Goal: Task Accomplishment & Management: Complete application form

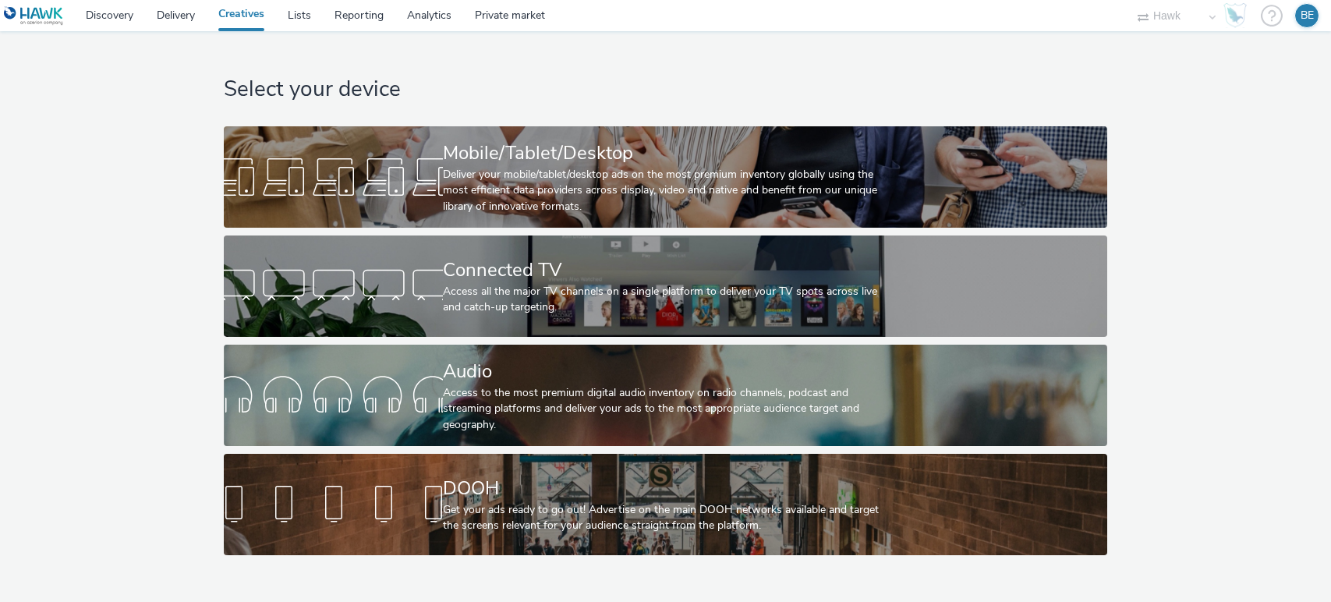
select select "11a7df10-284f-415c-b52a-427acf4c31ae"
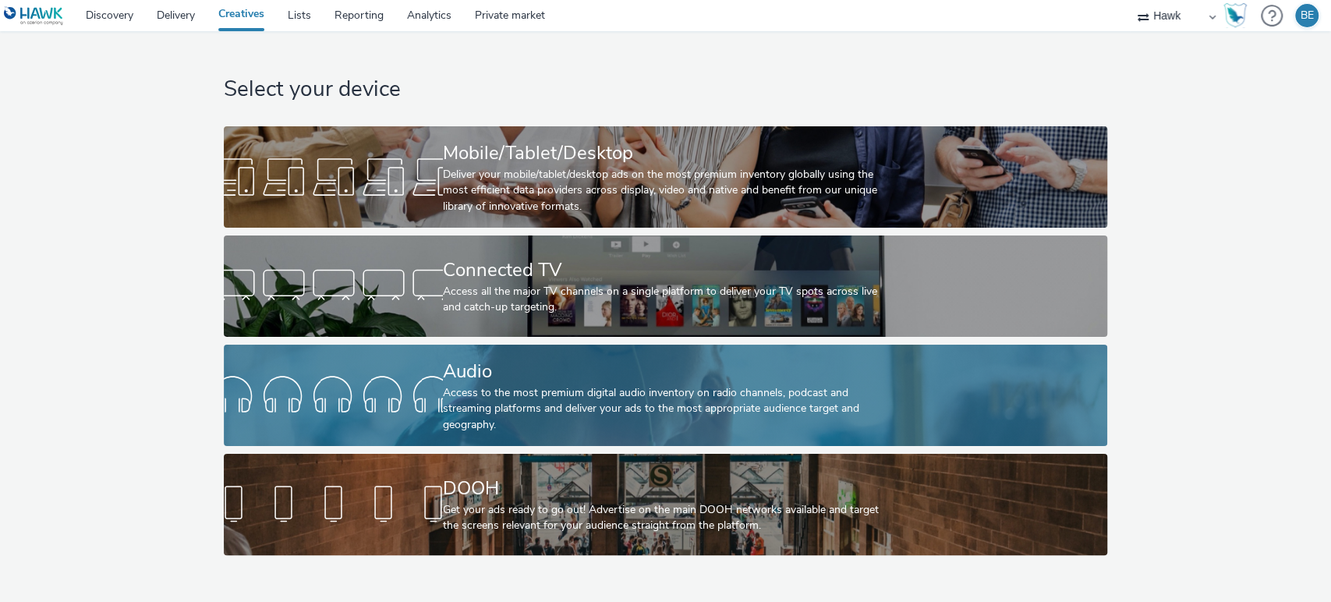
click at [464, 377] on div "Audio" at bounding box center [662, 371] width 439 height 27
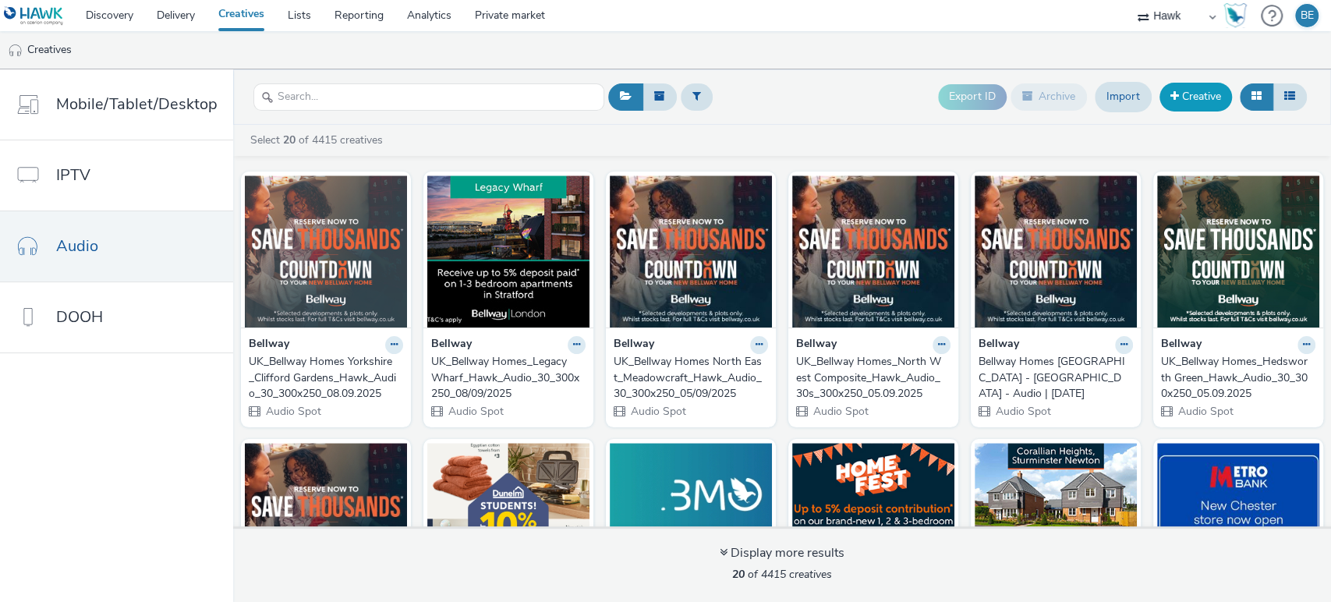
click at [1190, 111] on link "Creative" at bounding box center [1195, 97] width 72 height 28
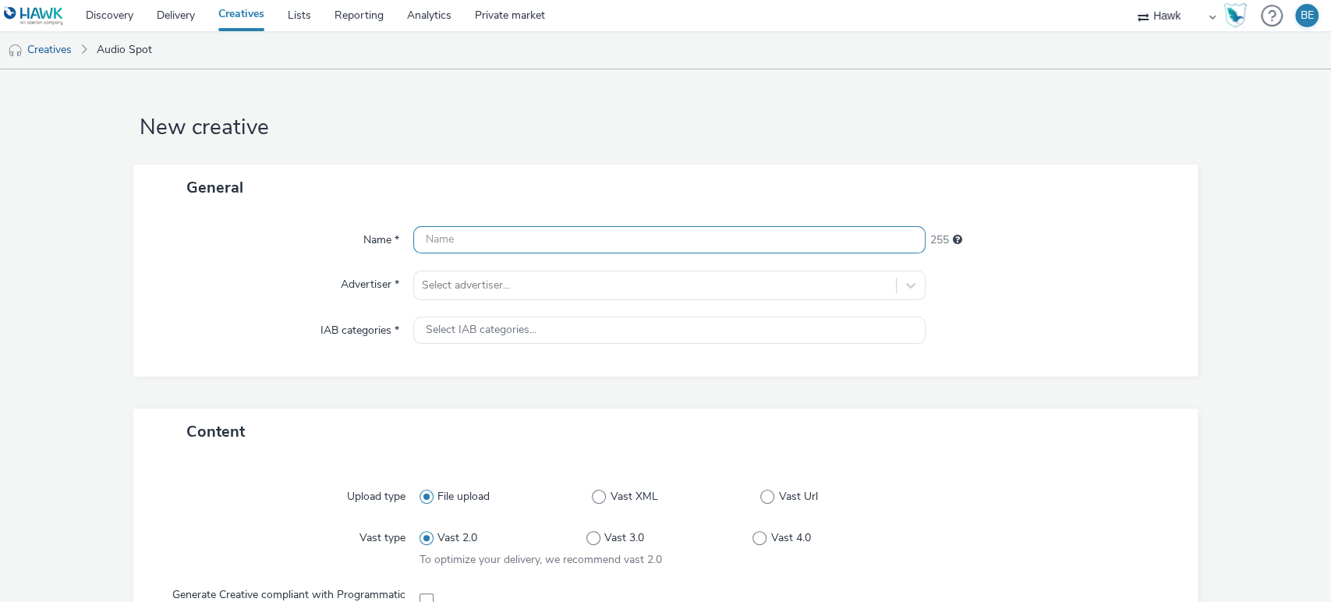
click at [447, 231] on input "text" at bounding box center [669, 239] width 513 height 27
paste input "UK_Bellway Homes Yorkshire_Trident Way_Hawk_Audio_30_300x250_45908_"
drag, startPoint x: 773, startPoint y: 242, endPoint x: 839, endPoint y: 242, distance: 65.5
click at [839, 242] on input "UK_Bellway Homes Yorkshire_Trident Way_Hawk_Audio_30_300x250_45908_" at bounding box center [669, 239] width 513 height 27
click at [770, 244] on input "UK_Bellway Homes Yorkshire_Trident Way_Hawk_Audio_30_300x250_45908_" at bounding box center [669, 239] width 513 height 27
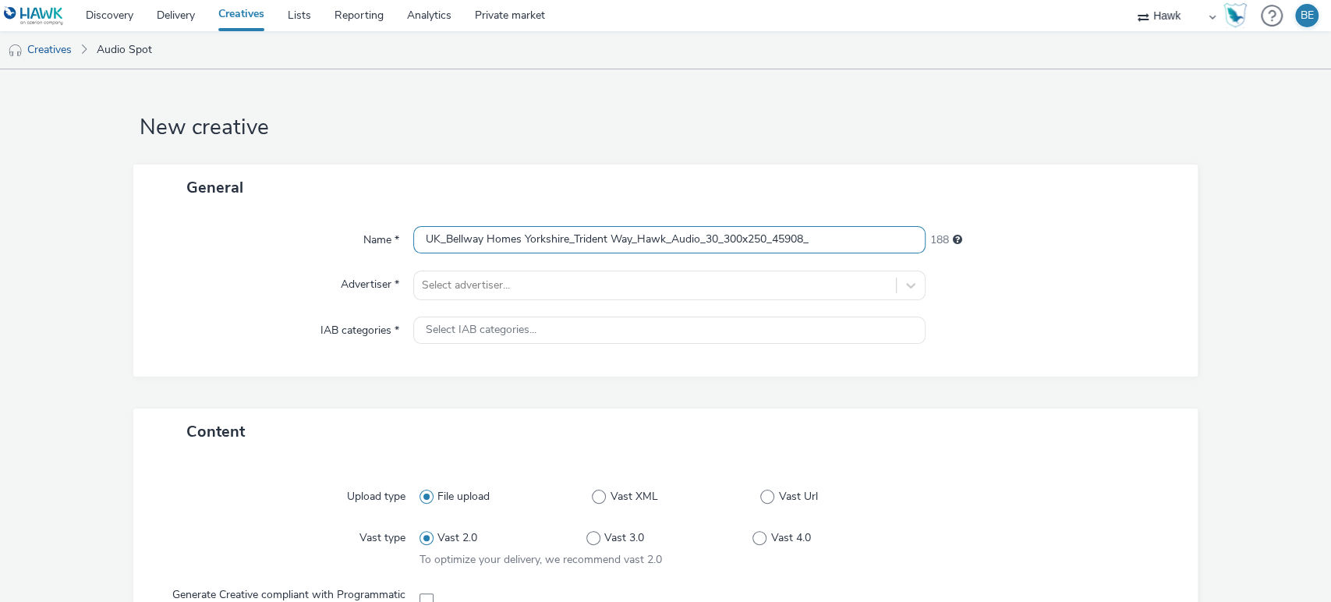
drag, startPoint x: 771, startPoint y: 242, endPoint x: 841, endPoint y: 242, distance: 70.2
click at [841, 242] on input "UK_Bellway Homes Yorkshire_Trident Way_Hawk_Audio_30_300x250_45908_" at bounding box center [669, 239] width 513 height 27
click at [416, 235] on input "UK_Bellway Homes Yorkshire_Trident Way_Hawk_Audio_30_300x250_08/09/2025" at bounding box center [669, 239] width 513 height 27
click at [631, 236] on input "UK_Bellway Homes Yorkshire_Trident Way_Hawk_Audio_30_300x250_08/09/2025" at bounding box center [669, 239] width 513 height 27
type input "UK_Bellway Homes Yorkshire_Trident Way_CreativeA_Hawk_Audio_30_300x250_08/09/20…"
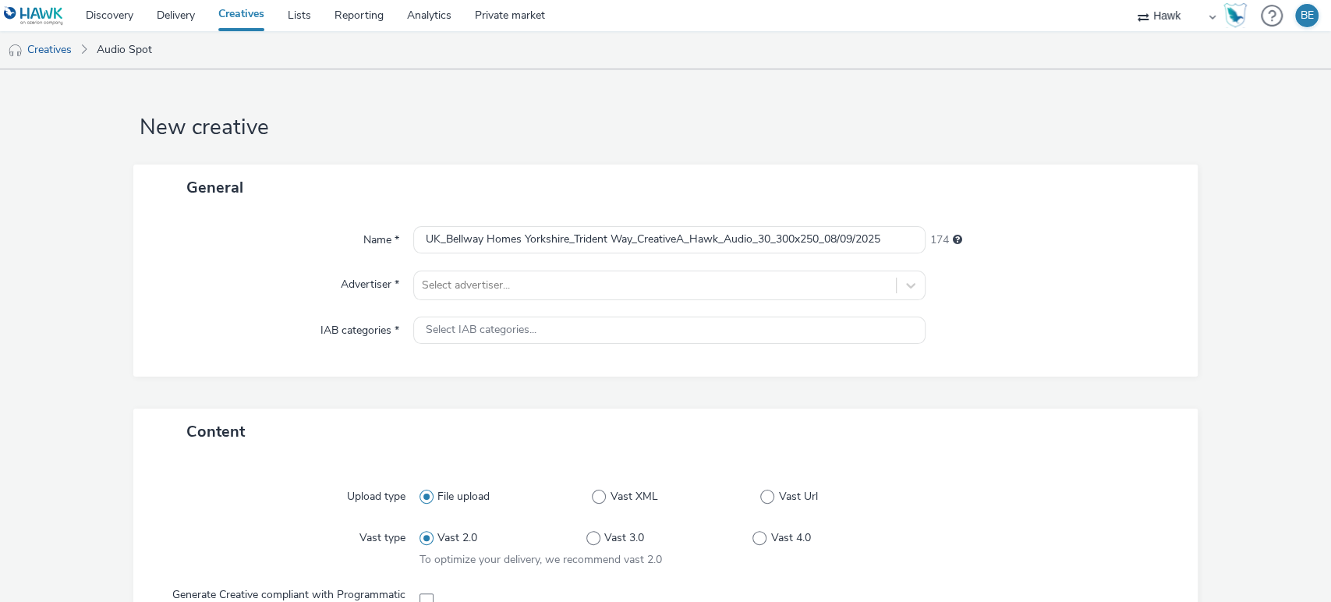
click at [636, 208] on div "General" at bounding box center [665, 187] width 1065 height 46
click at [431, 302] on div "Name * UK_Bellway Homes Yorkshire_Trident Way_CreativeA_Hawk_Audio_30_300x250_0…" at bounding box center [665, 293] width 1065 height 166
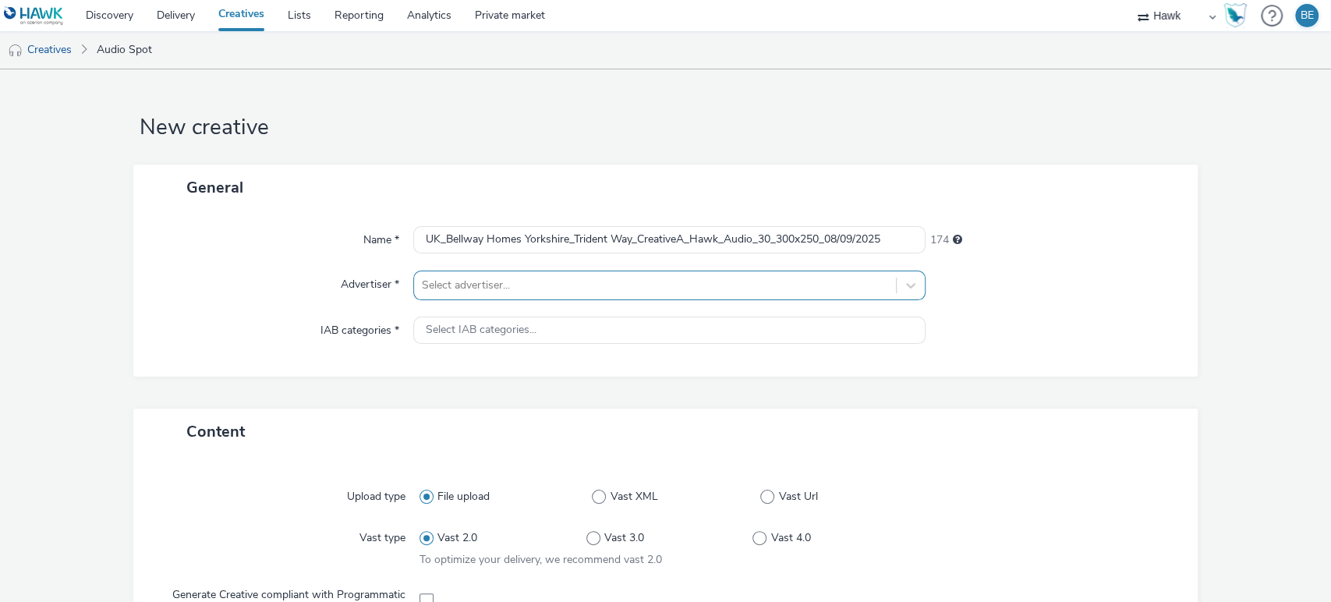
click at [434, 292] on div "Select advertiser..." at bounding box center [655, 285] width 483 height 25
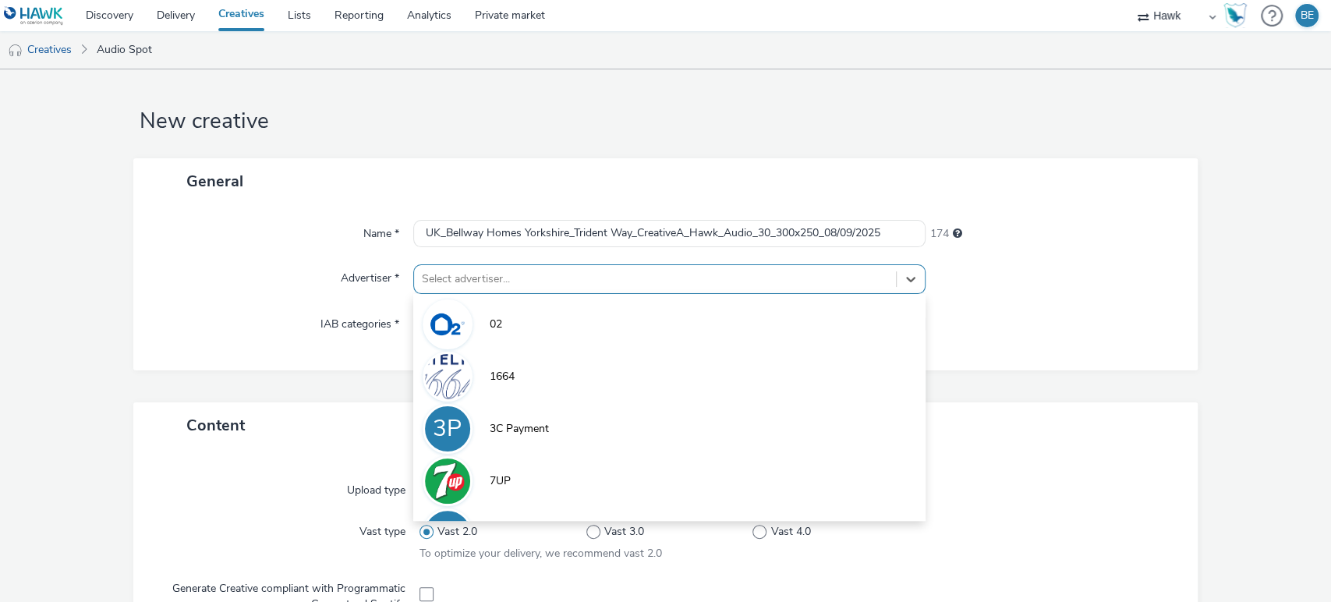
scroll to position [6, 0]
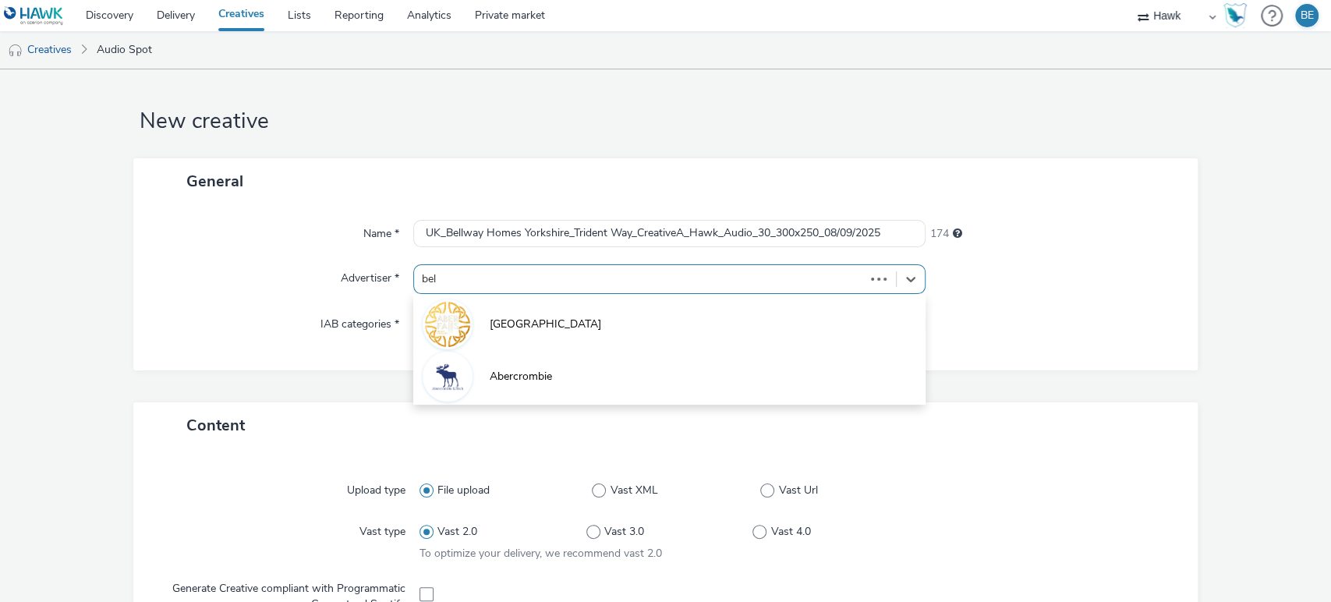
type input "bellw"
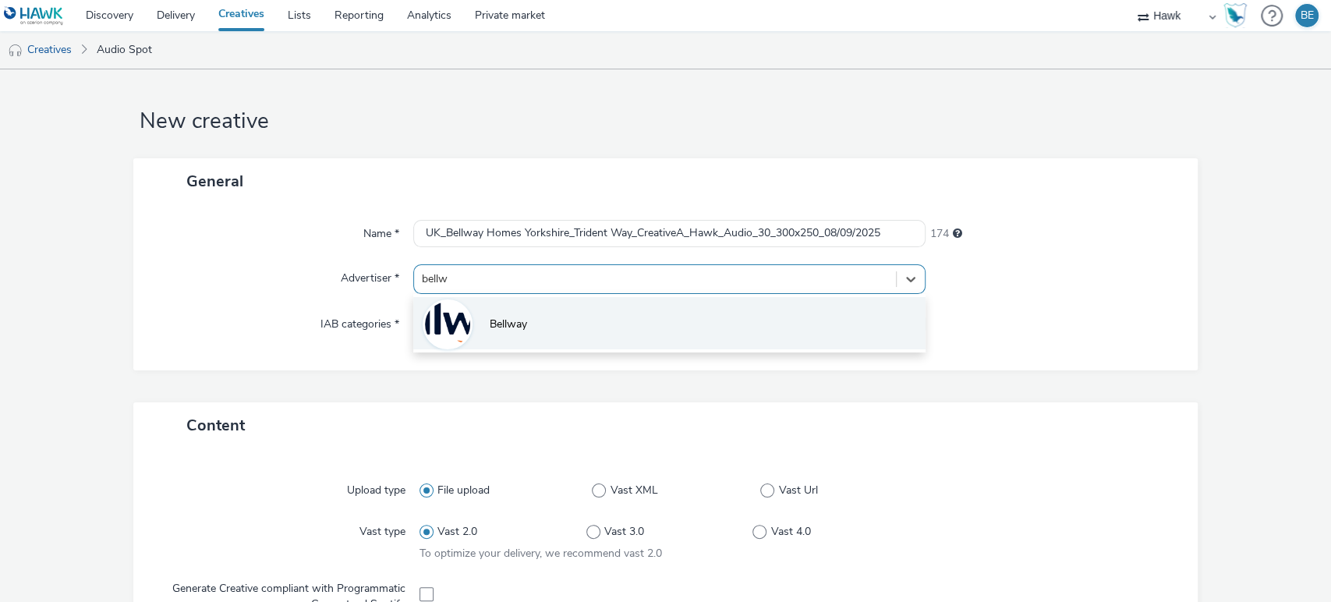
click at [441, 321] on img at bounding box center [447, 324] width 45 height 45
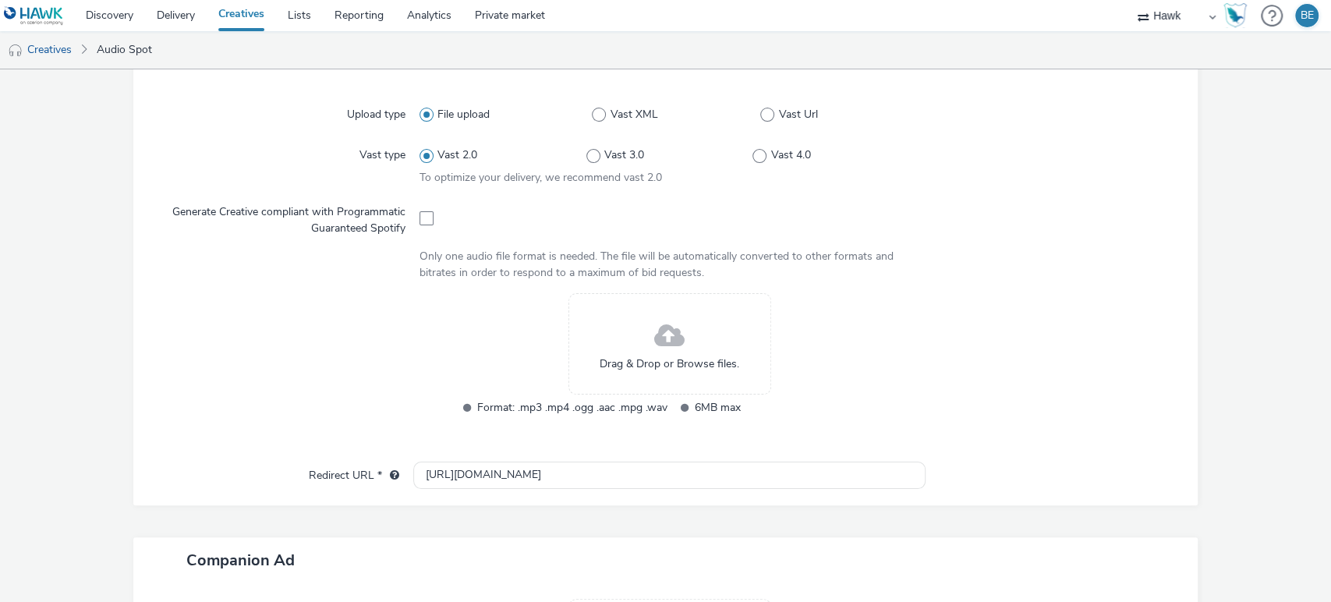
scroll to position [393, 0]
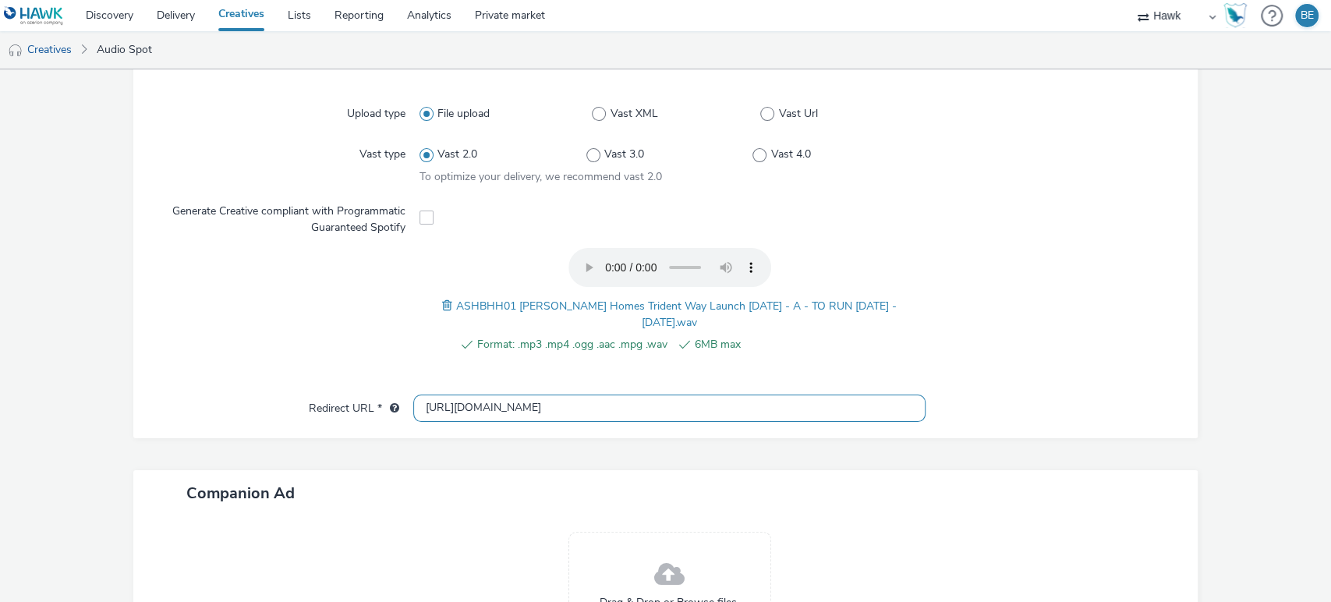
click at [486, 404] on input "[URL][DOMAIN_NAME]" at bounding box center [669, 407] width 513 height 27
paste input "s://[DOMAIN_NAME][URL]"
type input "[URL][DOMAIN_NAME]"
click at [1254, 365] on form "New creative General Name * UK_Bellway Homes Yorkshire_Trident Way_CreativeA_Ha…" at bounding box center [665, 228] width 1331 height 1105
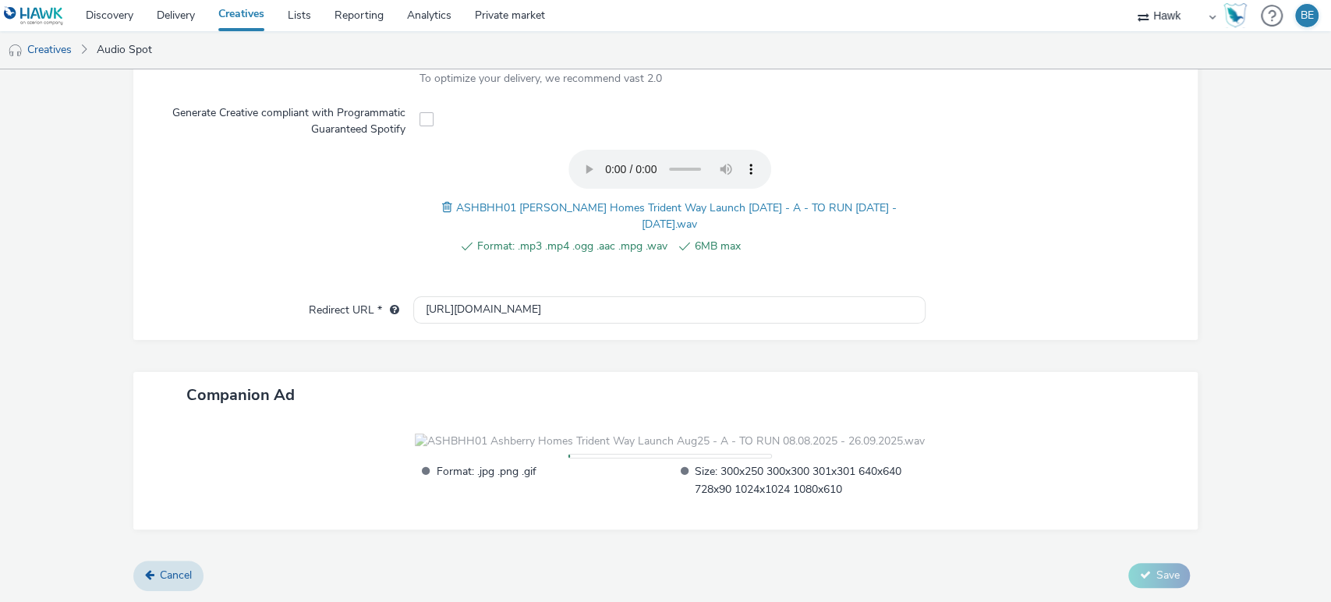
scroll to position [504, 0]
click at [1269, 500] on form "New creative General Name * UK_Bellway Homes Yorkshire_Trident Way_CreativeA_Ha…" at bounding box center [665, 90] width 1331 height 1024
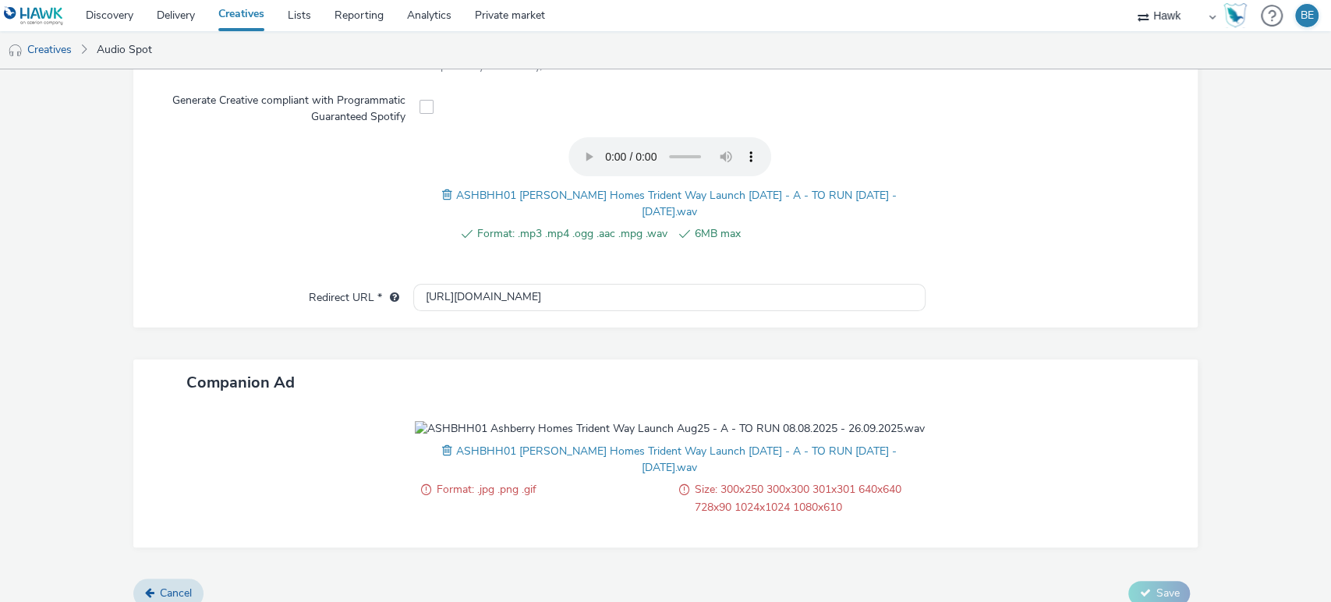
scroll to position [533, 0]
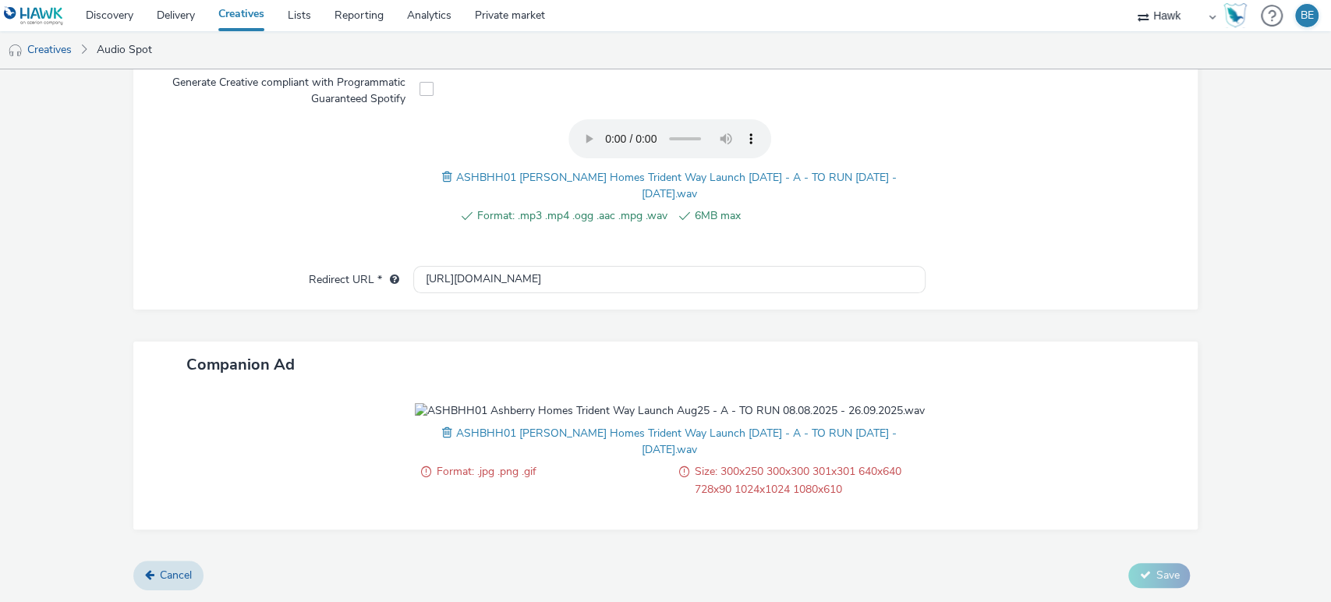
click at [454, 435] on span at bounding box center [449, 432] width 14 height 17
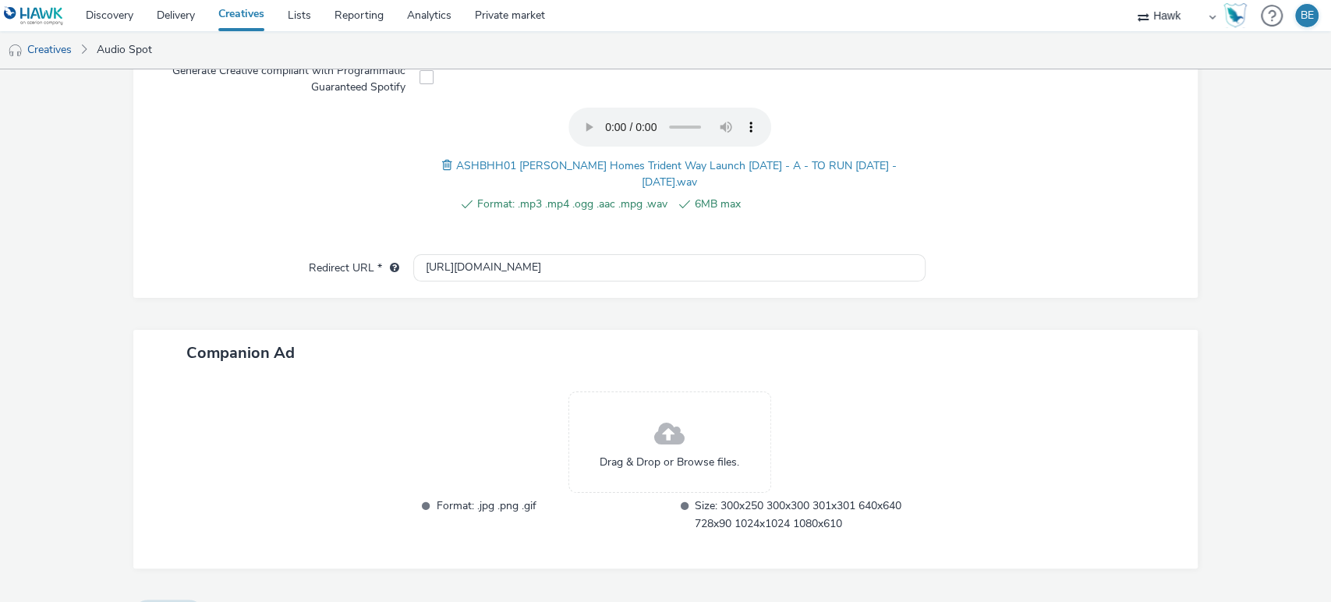
scroll to position [568, 0]
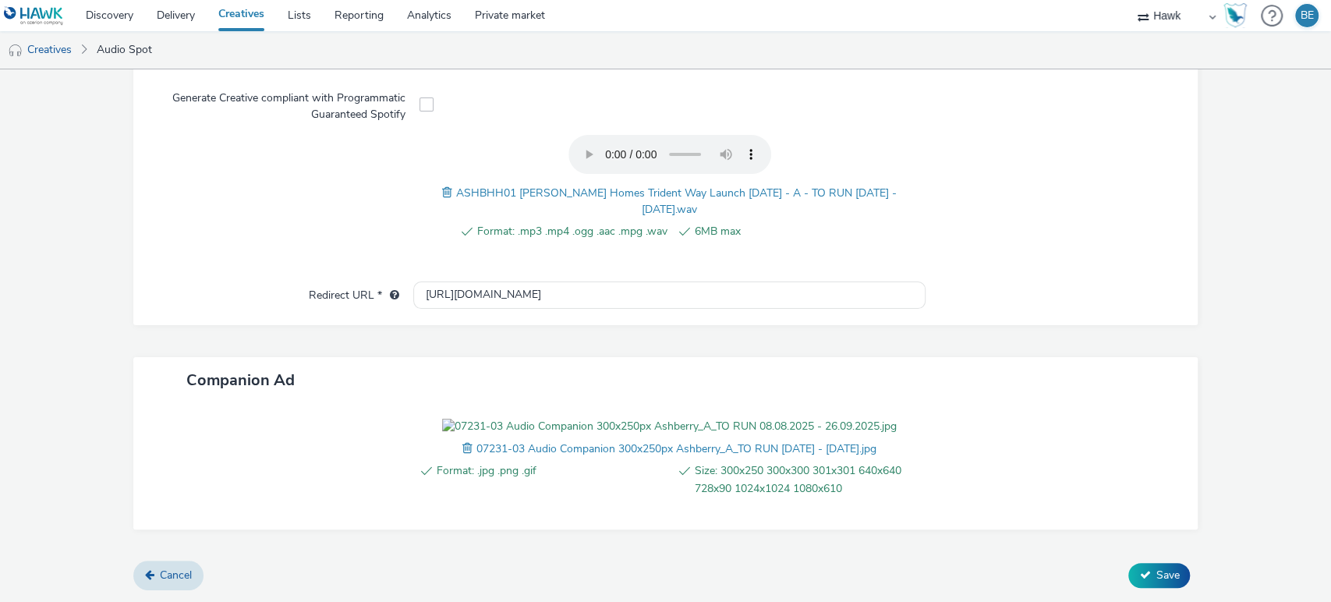
click at [1220, 491] on form "New creative General Name * UK_Bellway Homes Yorkshire_Trident Way_CreativeA_Ha…" at bounding box center [665, 82] width 1331 height 1038
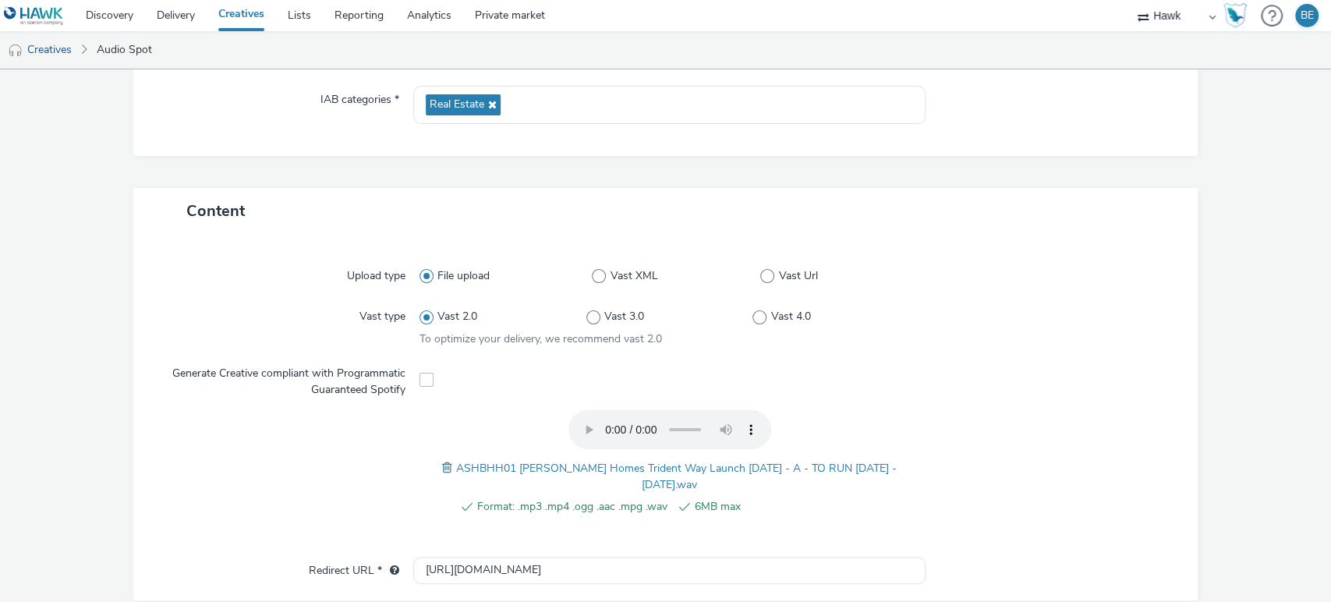
scroll to position [0, 0]
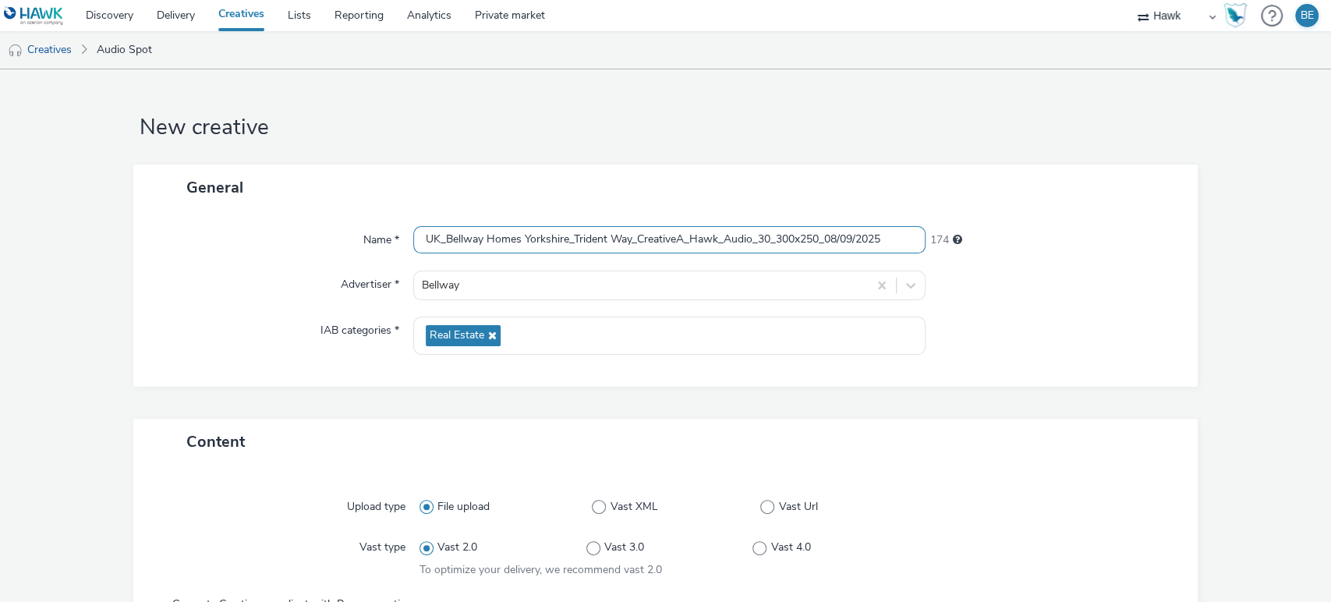
click at [683, 239] on input "UK_Bellway Homes Yorkshire_Trident Way_CreativeA_Hawk_Audio_30_300x250_08/09/20…" at bounding box center [669, 239] width 513 height 27
click at [1214, 385] on form "New creative General Name * UK_Bellway Homes Yorkshire_Trident Way_CreativeA_Ha…" at bounding box center [665, 588] width 1331 height 1038
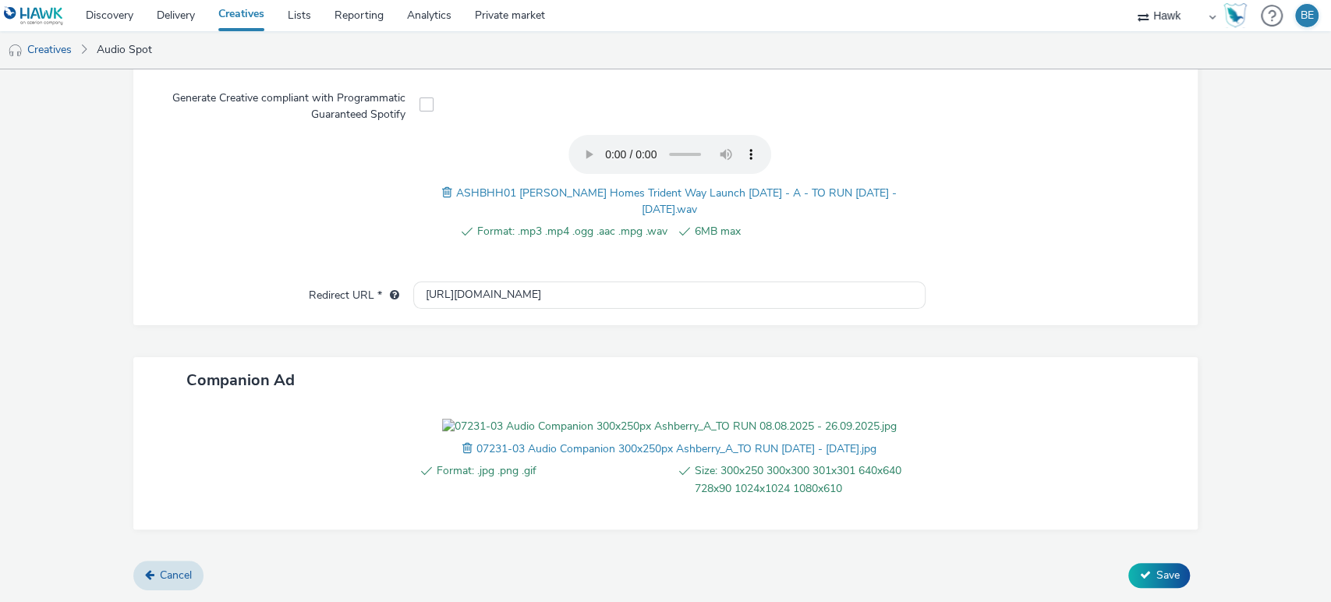
scroll to position [592, 0]
click at [1139, 577] on icon at bounding box center [1144, 574] width 11 height 11
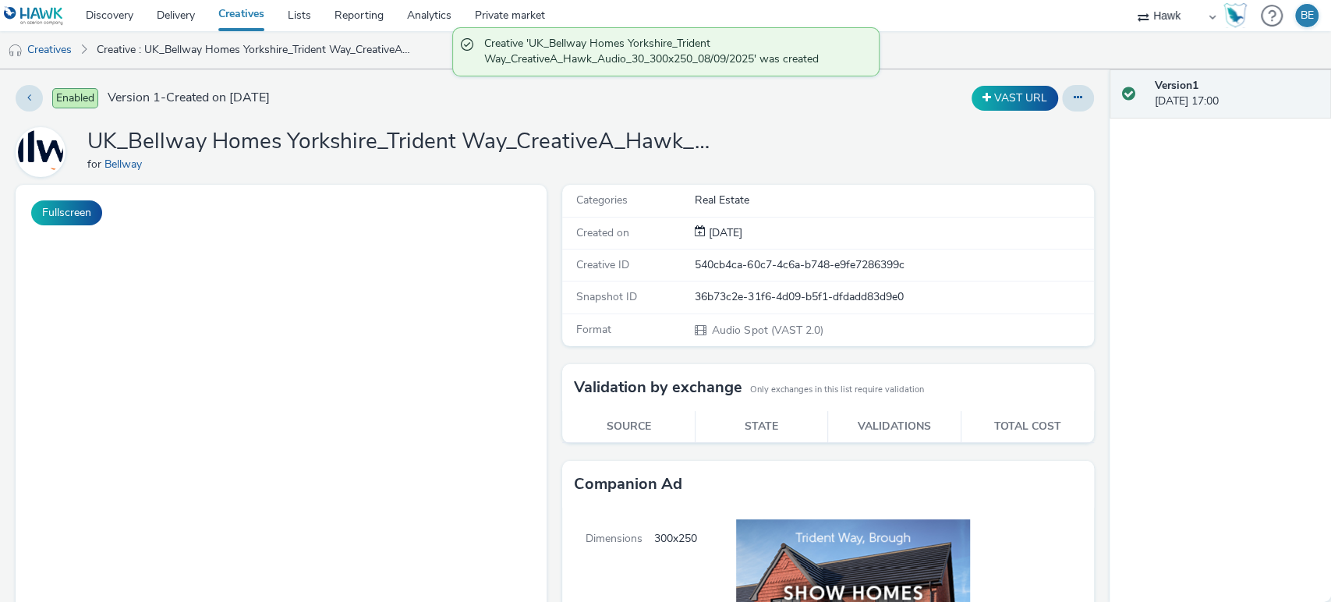
click at [242, 23] on link "Creatives" at bounding box center [241, 15] width 69 height 31
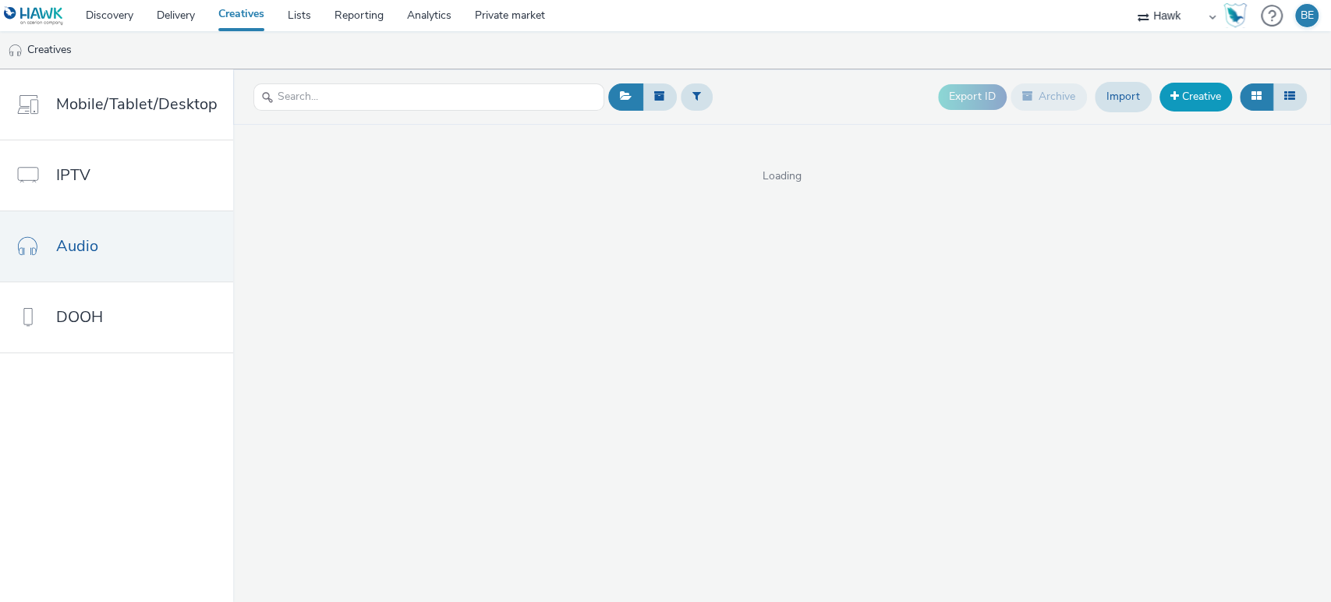
click at [1197, 94] on link "Creative" at bounding box center [1195, 97] width 72 height 28
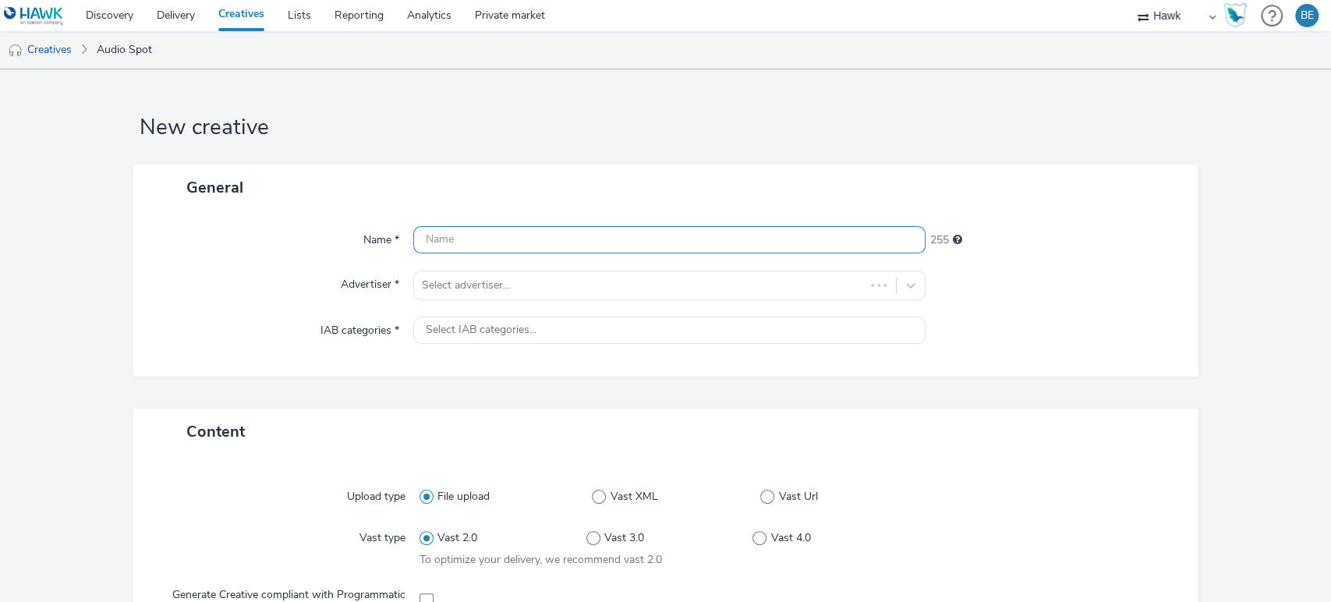
click at [512, 239] on input "text" at bounding box center [669, 239] width 513 height 27
paste input "UK_Bellway Homes Yorkshire_Trident Way_CreativeA_Hawk_Audio_30_300x250_08/09/20…"
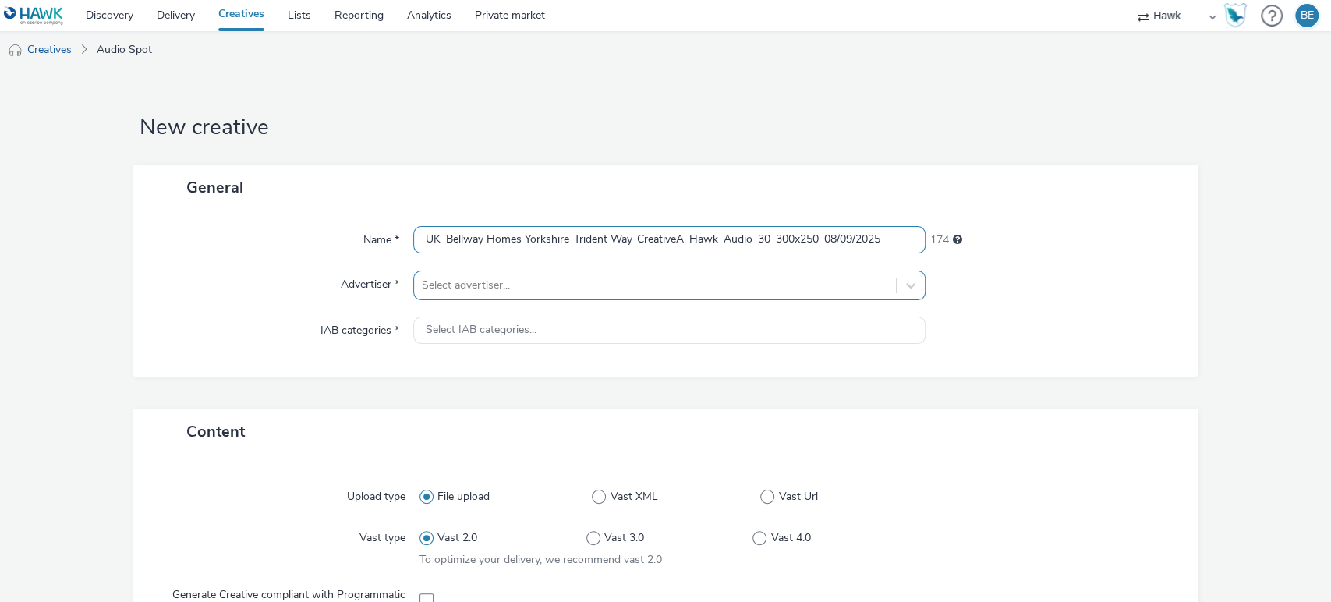
type input "UK_Bellway Homes Yorkshire_Trident Way_CreativeA_Hawk_Audio_30_300x250_08/09/20…"
click at [506, 284] on div at bounding box center [655, 285] width 467 height 19
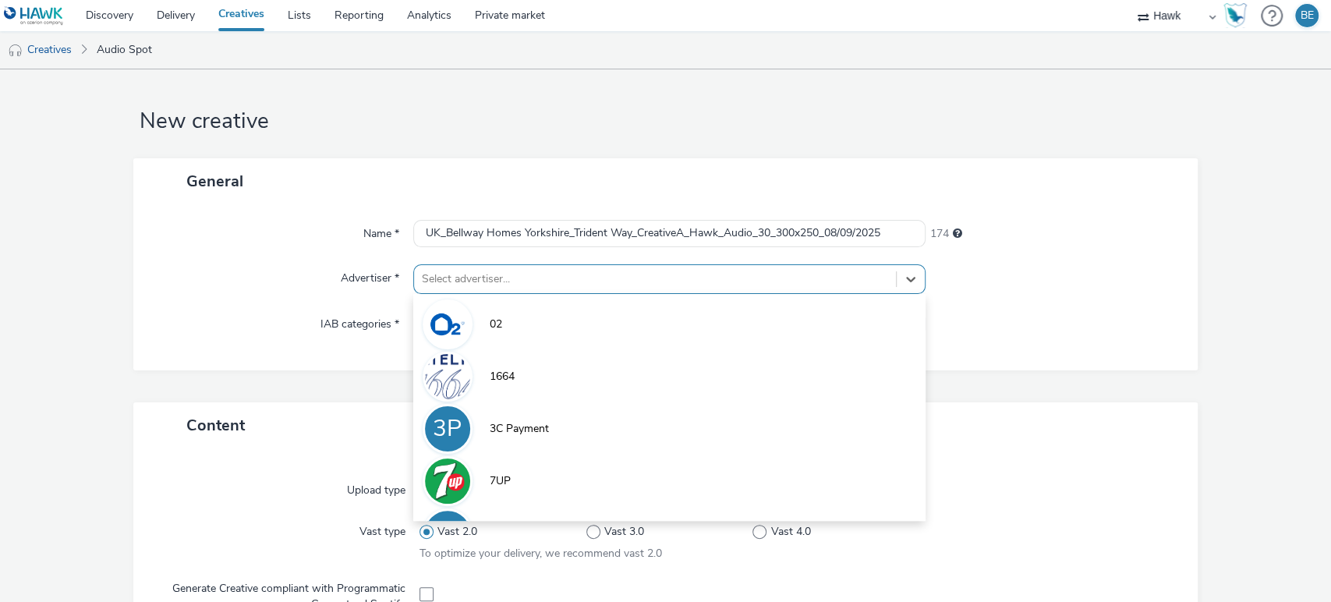
scroll to position [6, 0]
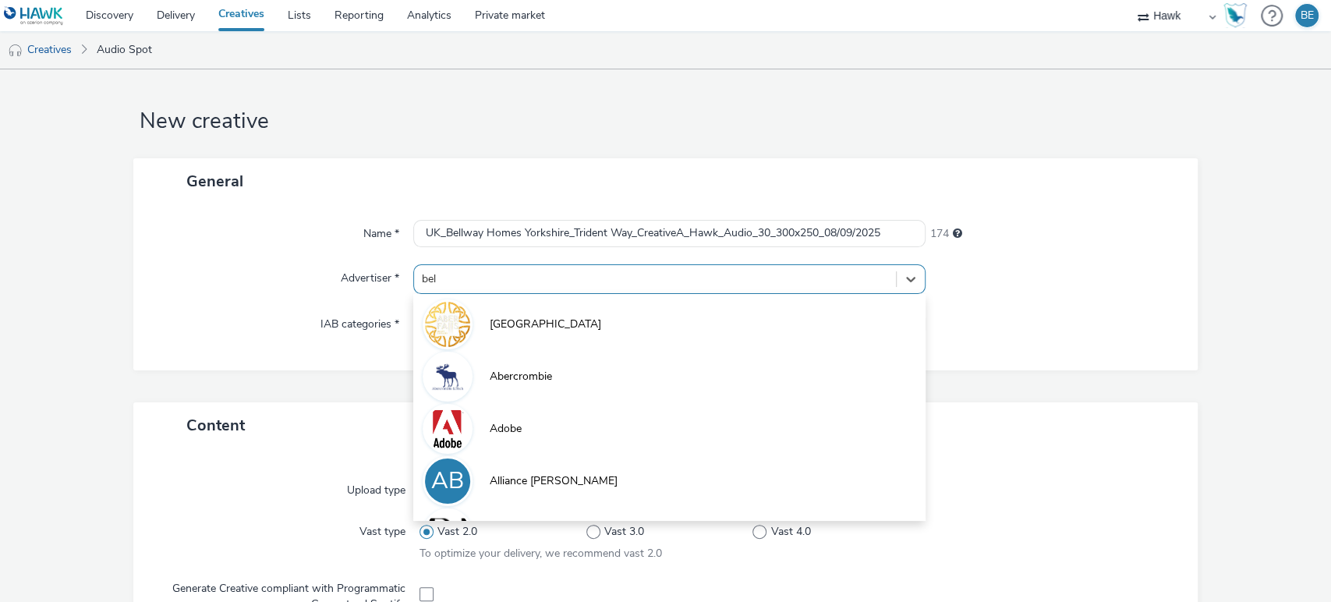
type input "bellw"
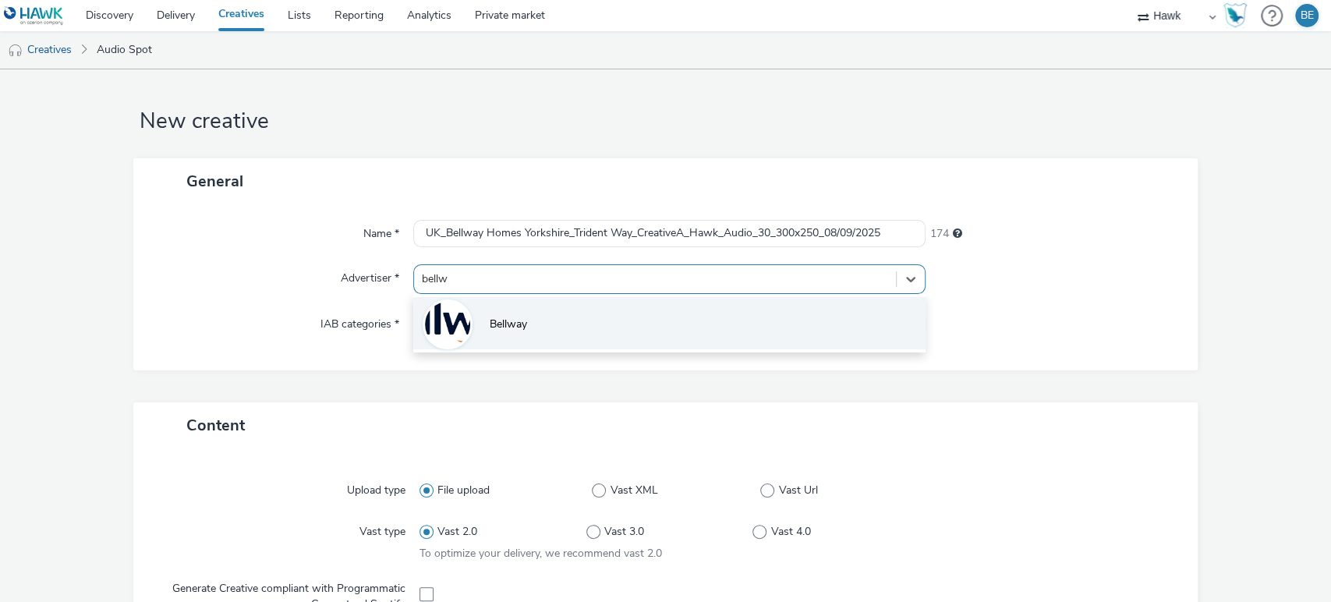
click at [500, 319] on span "Bellway" at bounding box center [508, 324] width 37 height 16
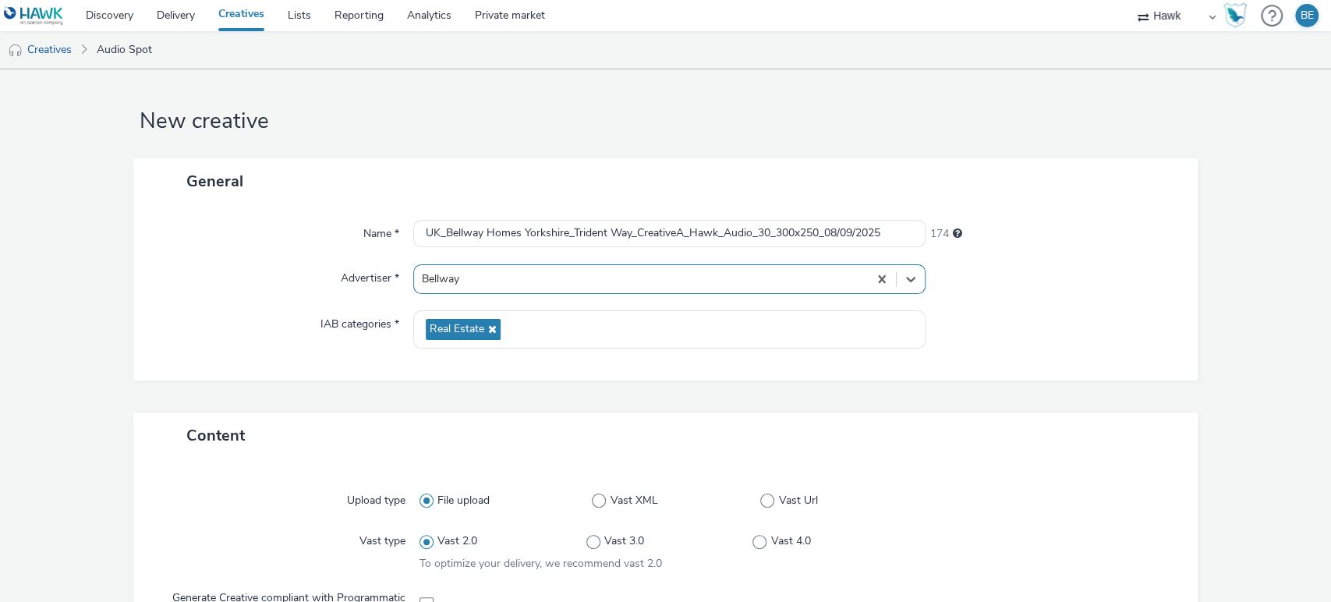
scroll to position [16, 0]
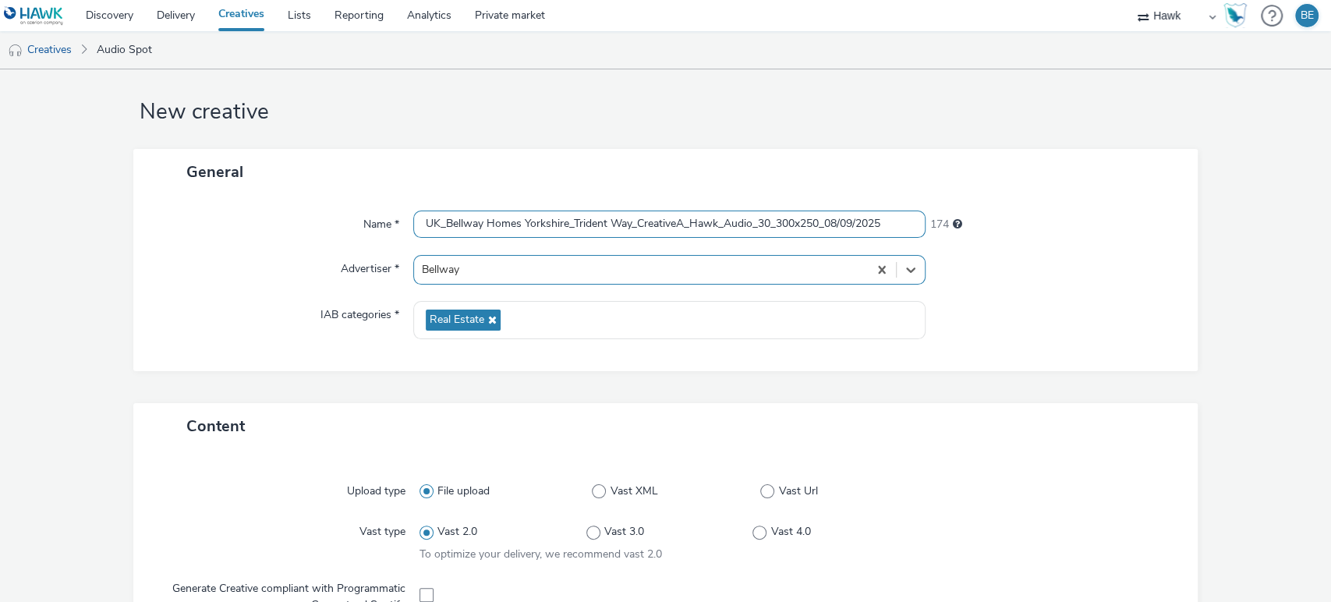
click at [674, 225] on input "UK_Bellway Homes Yorkshire_Trident Way_CreativeA_Hawk_Audio_30_300x250_08/09/20…" at bounding box center [669, 223] width 513 height 27
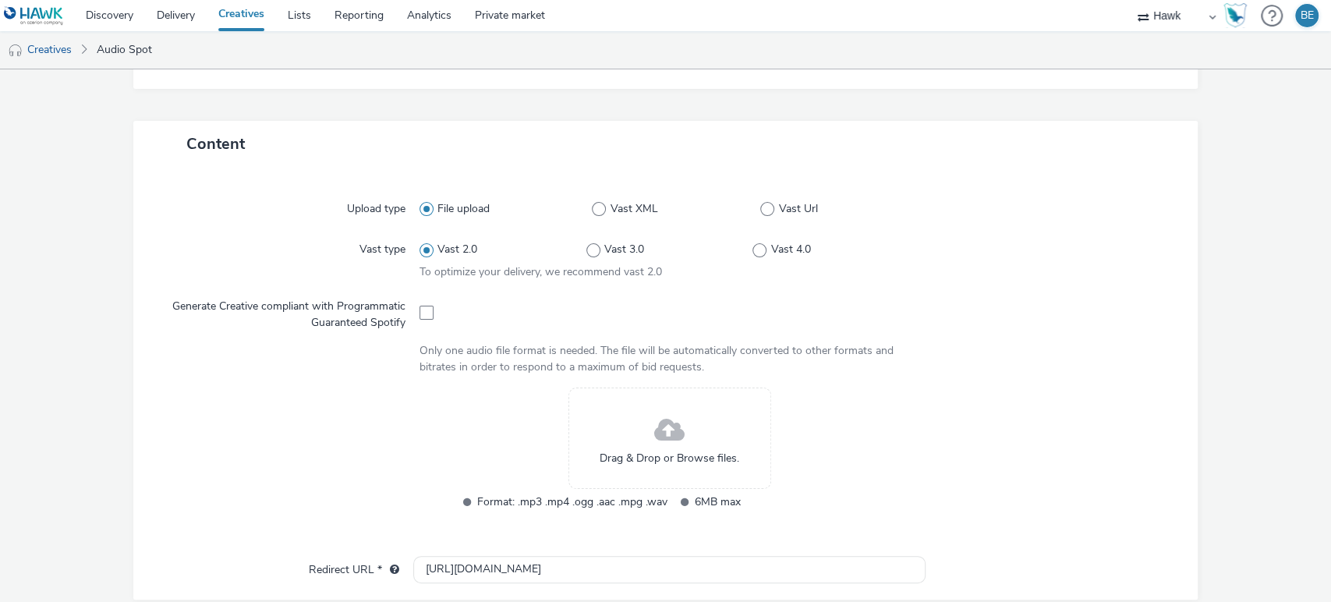
scroll to position [343, 0]
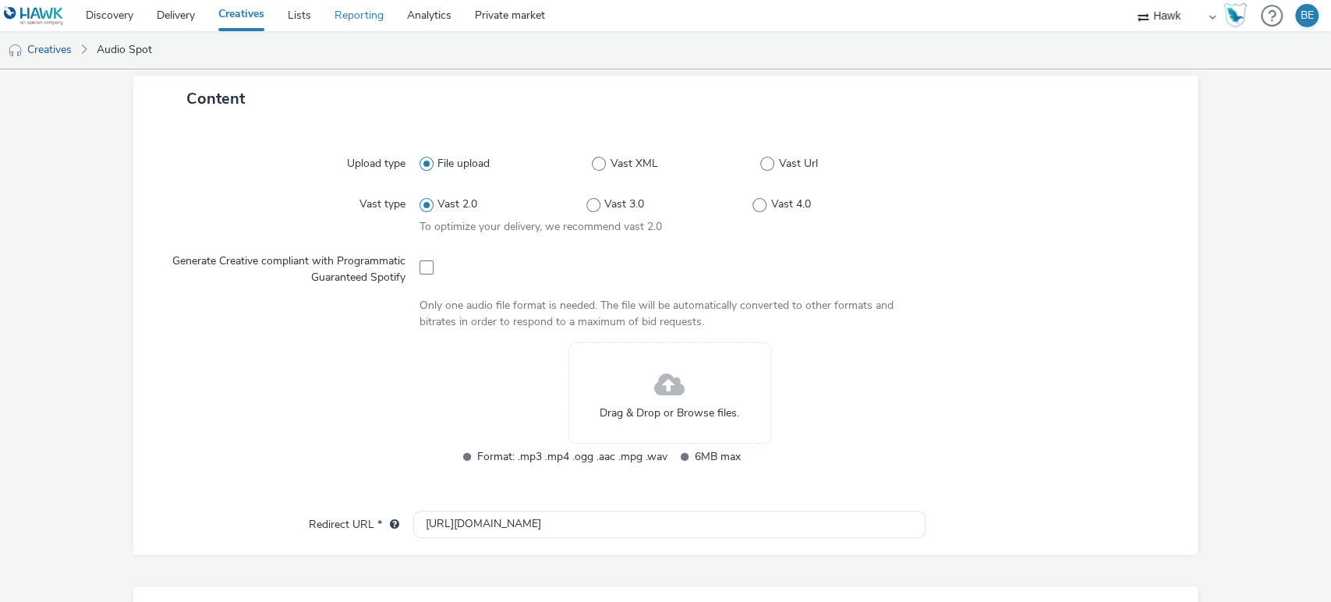
type input "UK_Bellway Homes Yorkshire_Trident Way_CreativeB_Hawk_Audio_30_300x250_08/09/20…"
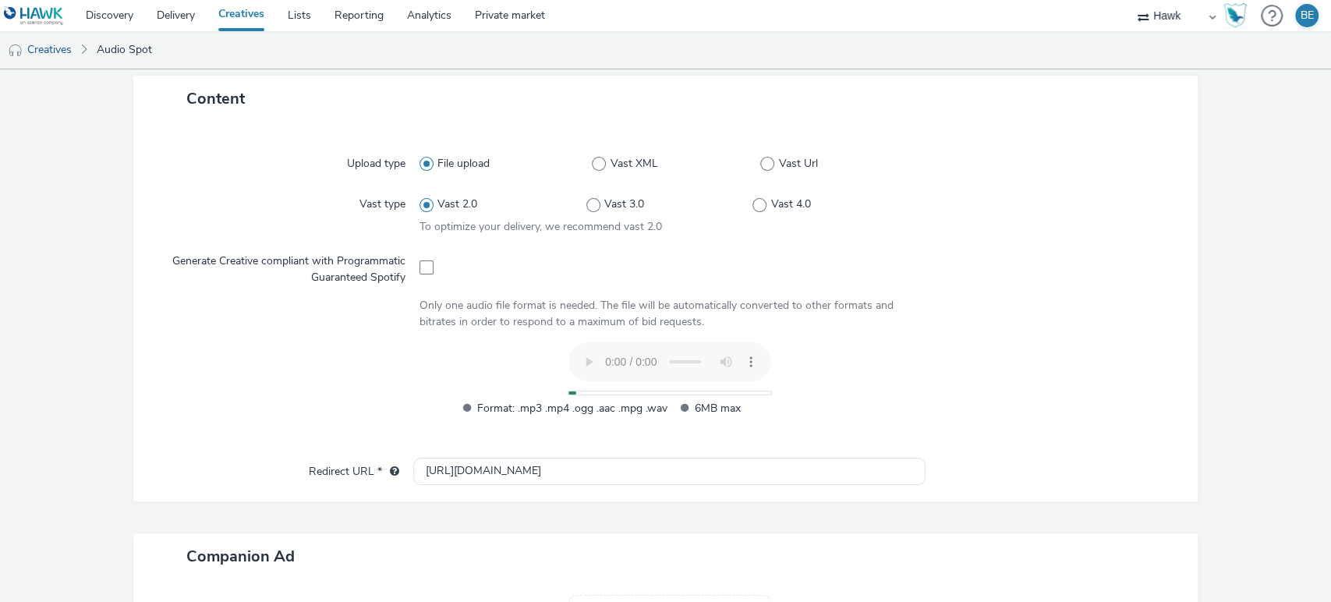
click at [161, 379] on div at bounding box center [290, 387] width 258 height 90
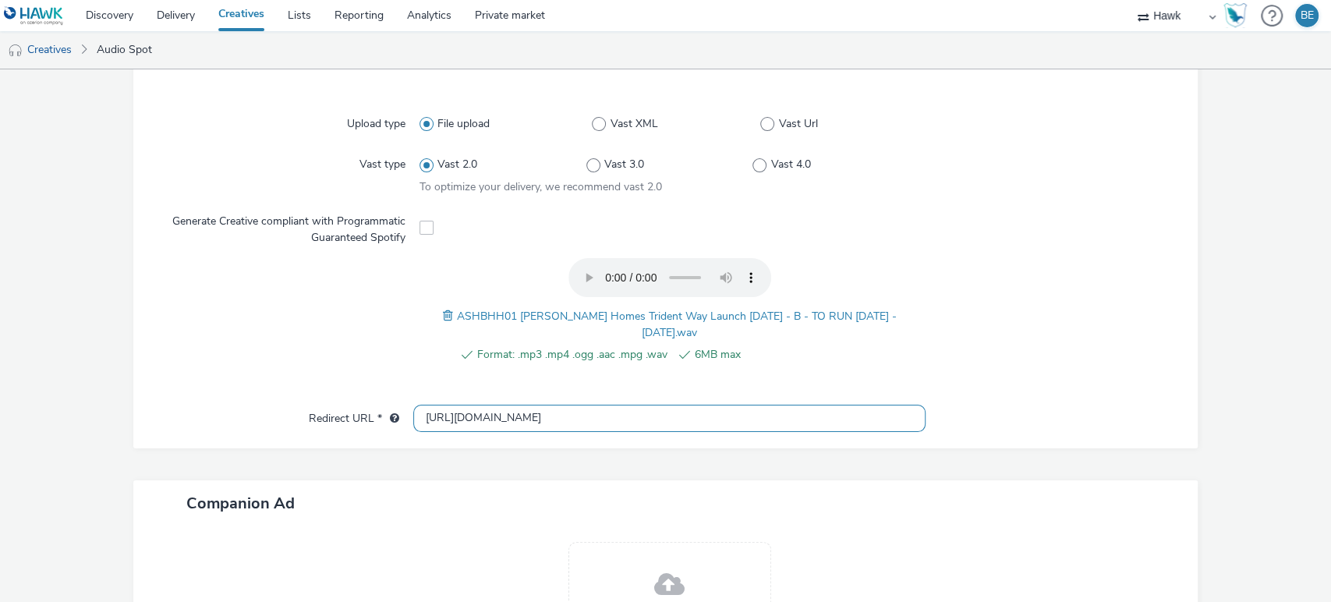
click at [518, 423] on input "[URL][DOMAIN_NAME]" at bounding box center [669, 418] width 513 height 27
paste input "s://[DOMAIN_NAME][URL]"
type input "[URL][DOMAIN_NAME]"
click at [1222, 441] on form "New creative General Name * UK_Bellway Homes Yorkshire_Trident Way_CreativeB_Ha…" at bounding box center [665, 239] width 1331 height 1105
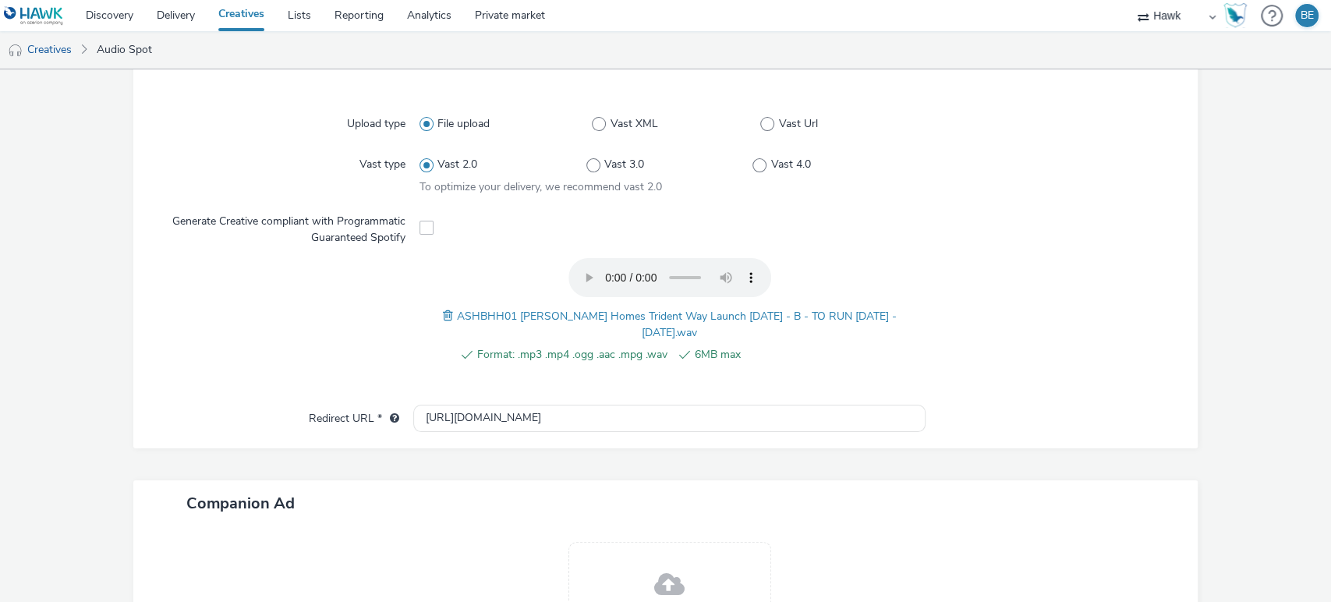
scroll to position [568, 0]
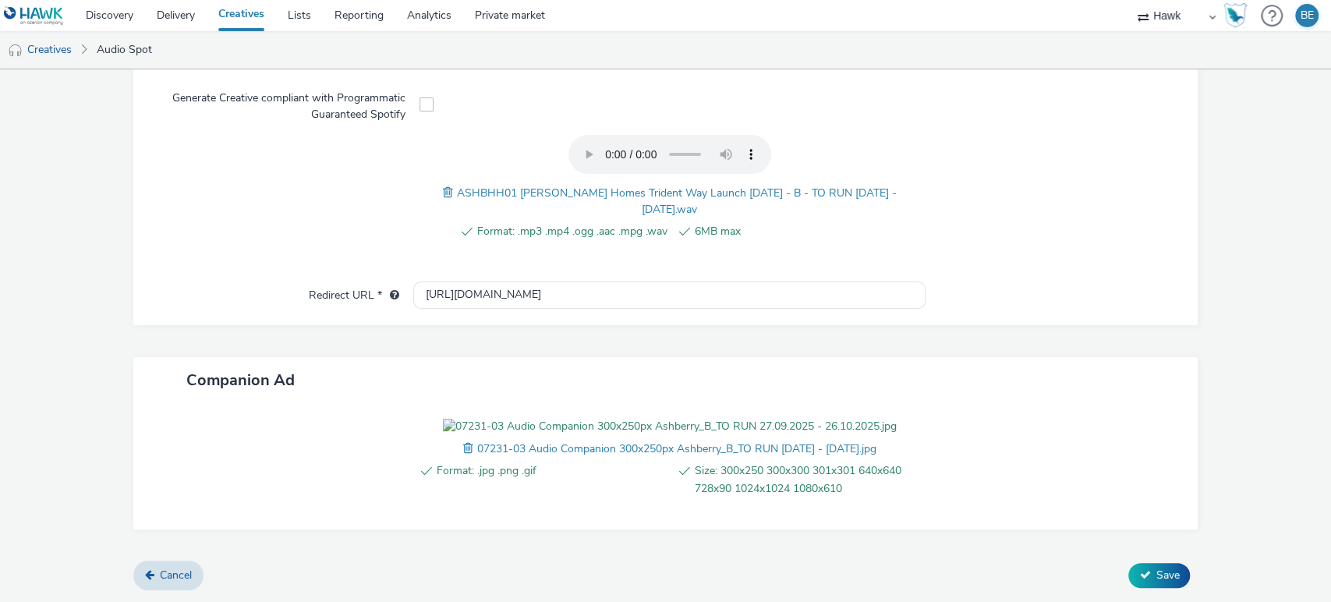
click at [1224, 482] on form "New creative General Name * UK_Bellway Homes Yorkshire_Trident Way_CreativeB_Ha…" at bounding box center [665, 82] width 1331 height 1038
click at [1139, 580] on icon at bounding box center [1144, 574] width 11 height 11
